Goal: Transaction & Acquisition: Purchase product/service

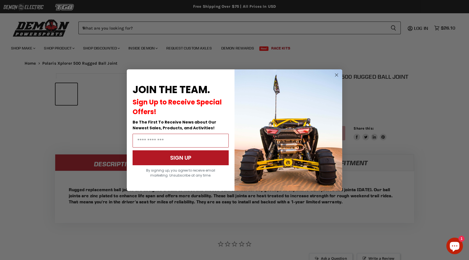
scroll to position [206, 0]
